Goal: Task Accomplishment & Management: Complete application form

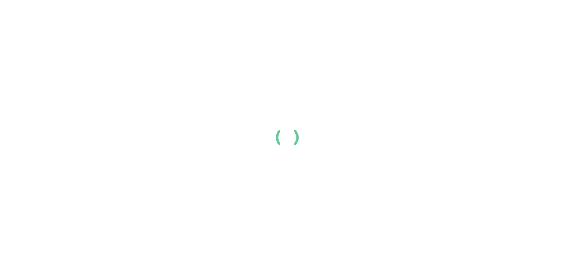
click at [424, 48] on div at bounding box center [287, 137] width 574 height 275
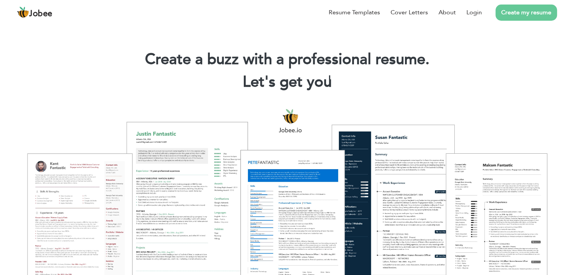
click at [526, 17] on link "Create my resume" at bounding box center [525, 13] width 61 height 16
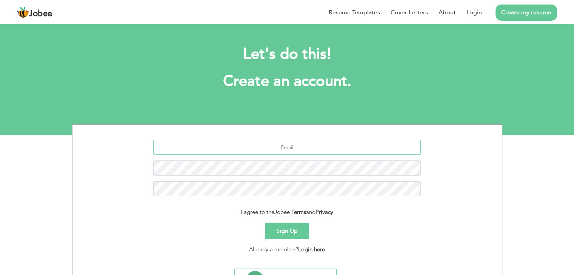
click at [322, 143] on input "text" at bounding box center [286, 147] width 267 height 15
paste input "[EMAIL_ADDRESS][DOMAIN_NAME]"
type input "[EMAIL_ADDRESS][DOMAIN_NAME]"
click at [288, 234] on button "Sign Up" at bounding box center [287, 231] width 44 height 17
